Goal: Task Accomplishment & Management: Use online tool/utility

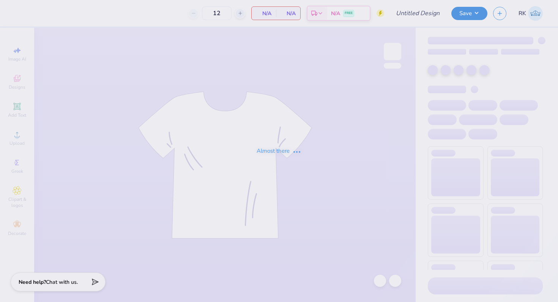
type input "Apple cup GPhi 25"
type input "24"
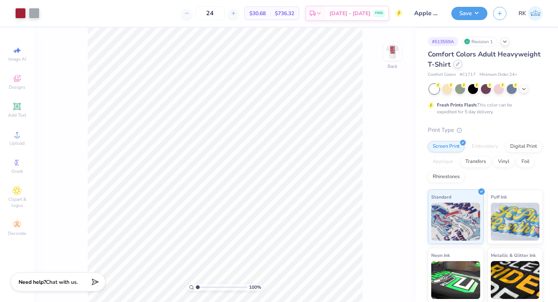
click at [457, 66] on div at bounding box center [457, 64] width 8 height 8
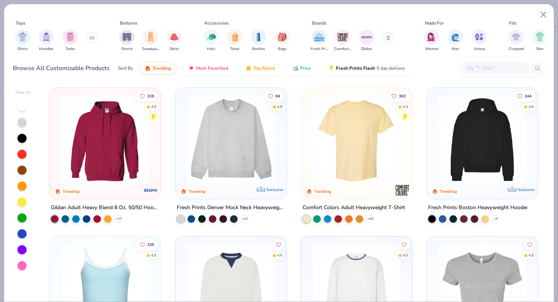
click at [91, 38] on icon at bounding box center [90, 38] width 1 height 3
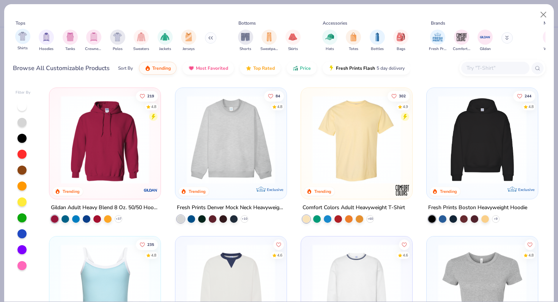
click at [16, 41] on div "Shirts" at bounding box center [22, 40] width 15 height 22
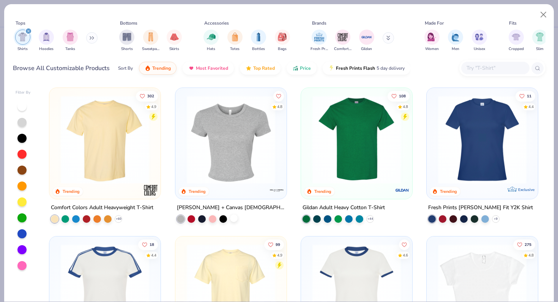
click at [235, 220] on div at bounding box center [234, 219] width 8 height 8
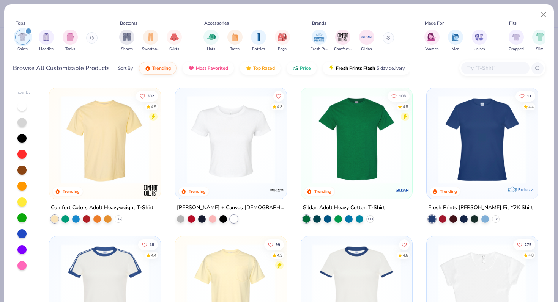
click at [234, 169] on img at bounding box center [231, 140] width 96 height 88
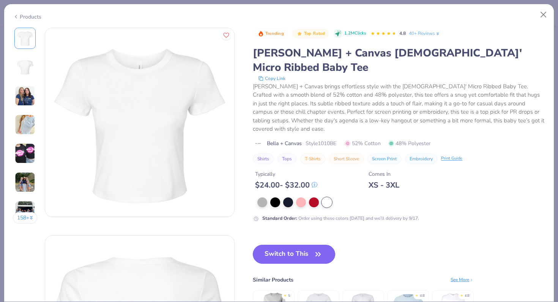
click at [303, 245] on button "Switch to This" at bounding box center [294, 254] width 82 height 19
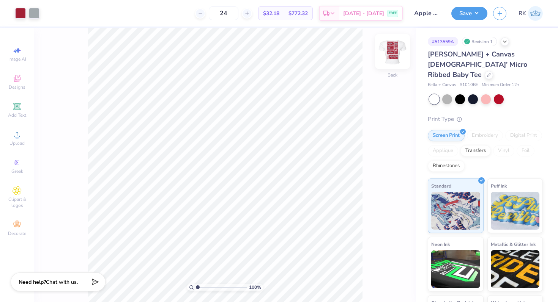
click at [396, 57] on img at bounding box center [392, 51] width 30 height 30
type input "8.11"
type input "12.70"
type input "3.00"
click at [462, 16] on button "Save" at bounding box center [469, 12] width 36 height 13
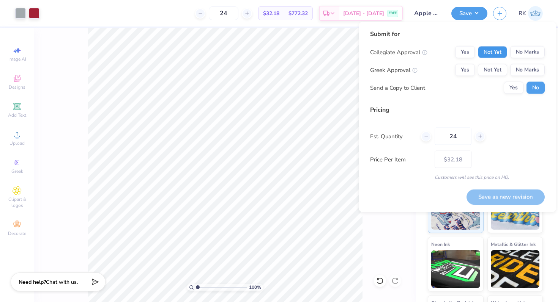
click at [495, 51] on button "Not Yet" at bounding box center [492, 52] width 29 height 12
click at [471, 49] on button "Yes" at bounding box center [465, 52] width 20 height 12
click at [465, 68] on button "Yes" at bounding box center [465, 70] width 20 height 12
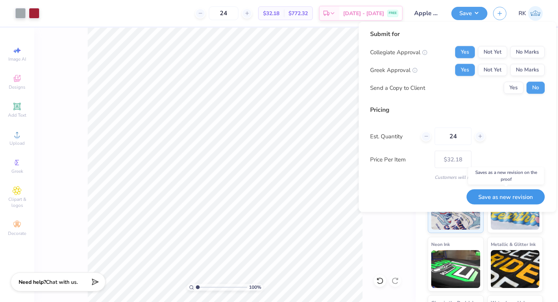
click at [516, 195] on button "Save as new revision" at bounding box center [505, 197] width 78 height 16
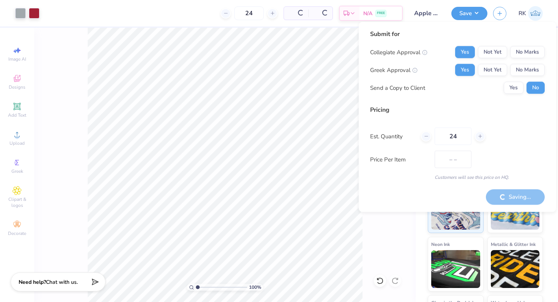
type input "$32.18"
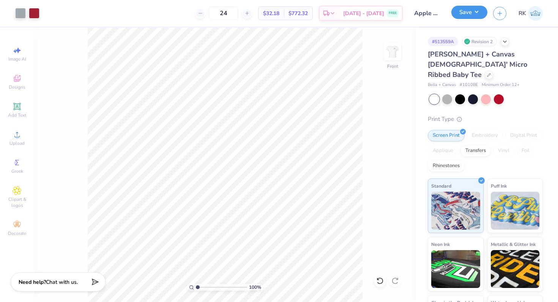
click at [461, 12] on button "Save" at bounding box center [469, 12] width 36 height 13
